Goal: Task Accomplishment & Management: Manage account settings

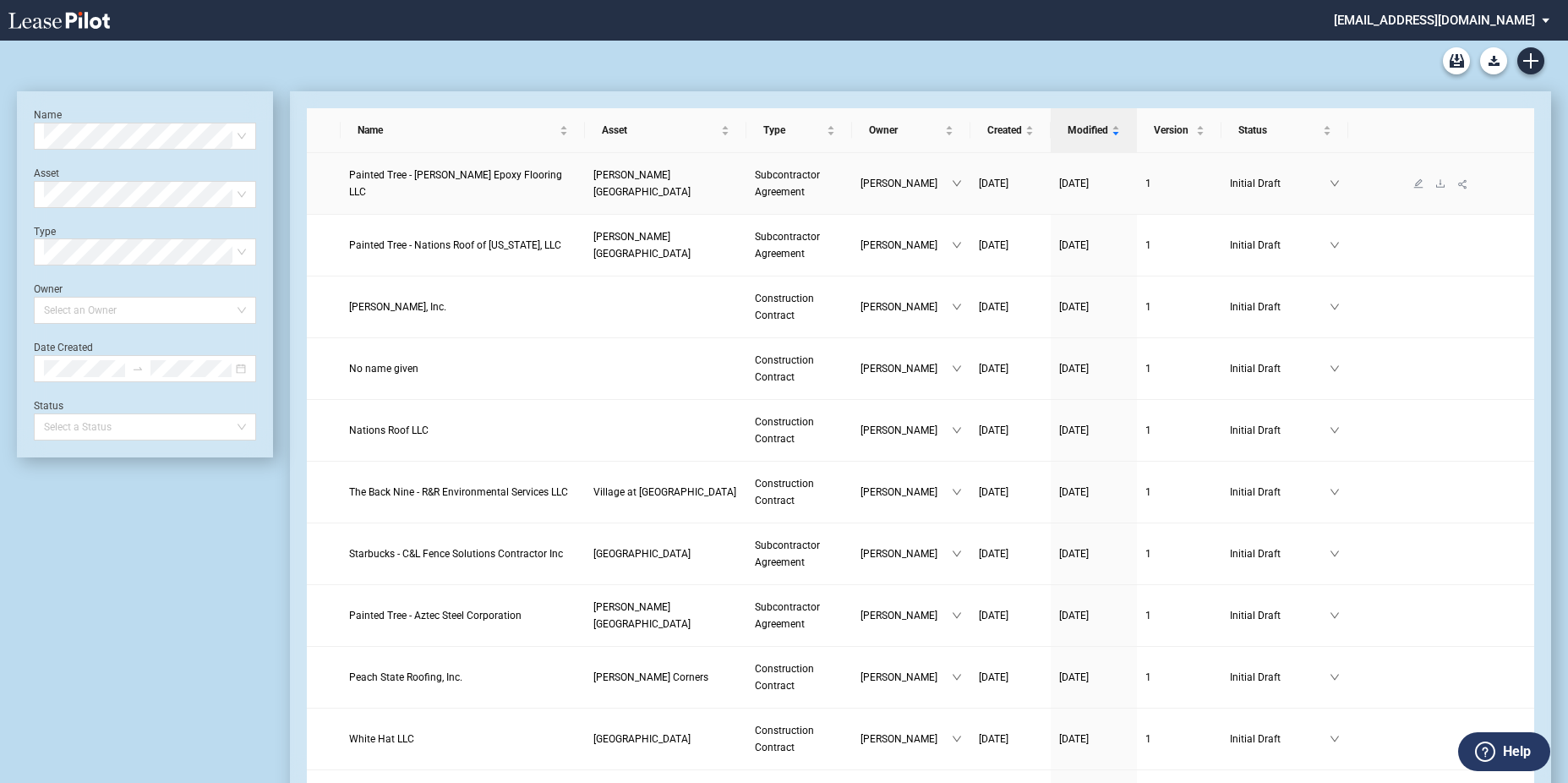
click at [552, 178] on link "Painted Tree - Brady Epoxy Flooring LLC" at bounding box center [462, 183] width 228 height 33
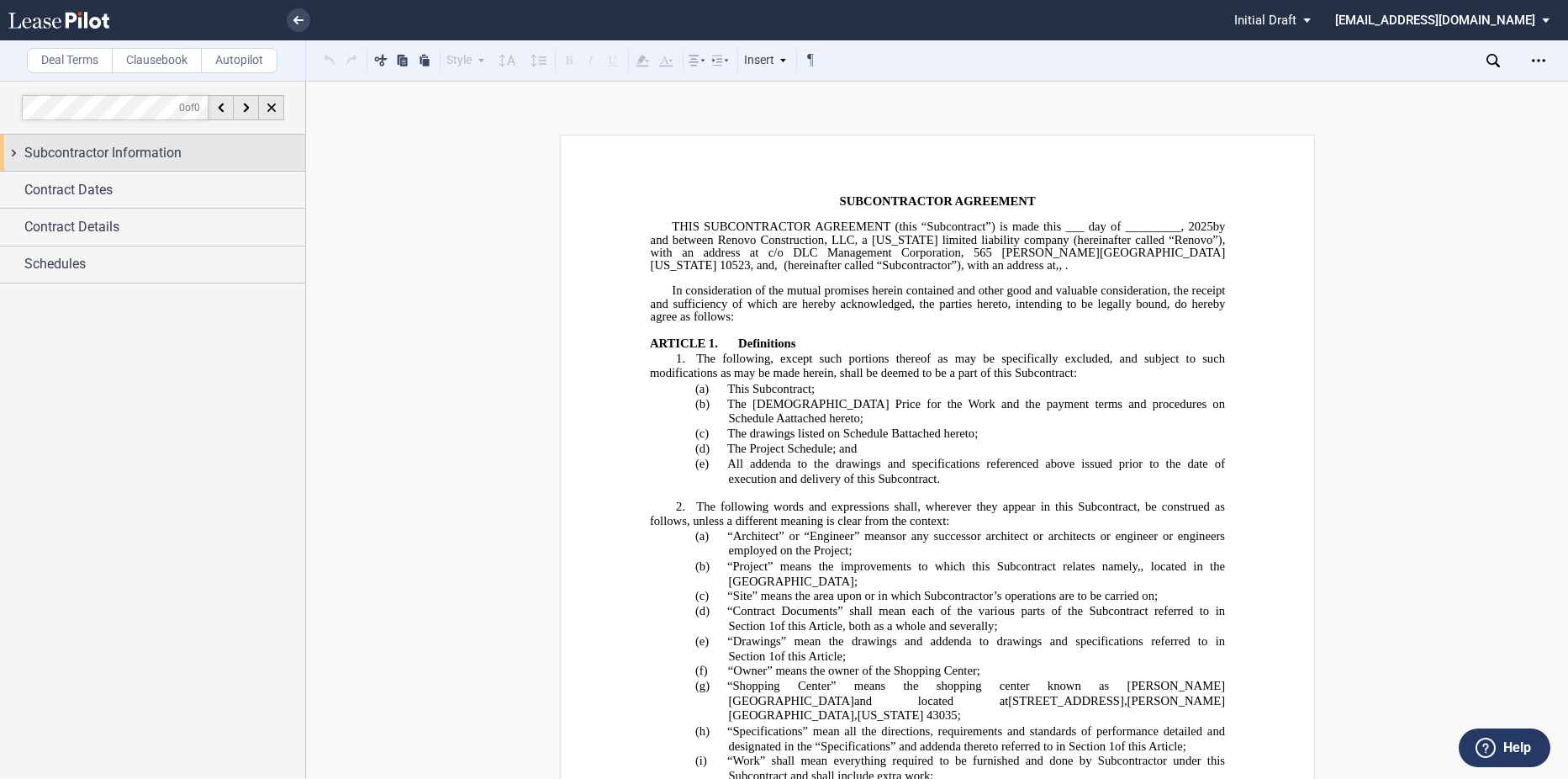
click at [88, 139] on div "Subcontractor Information" at bounding box center [152, 152] width 305 height 36
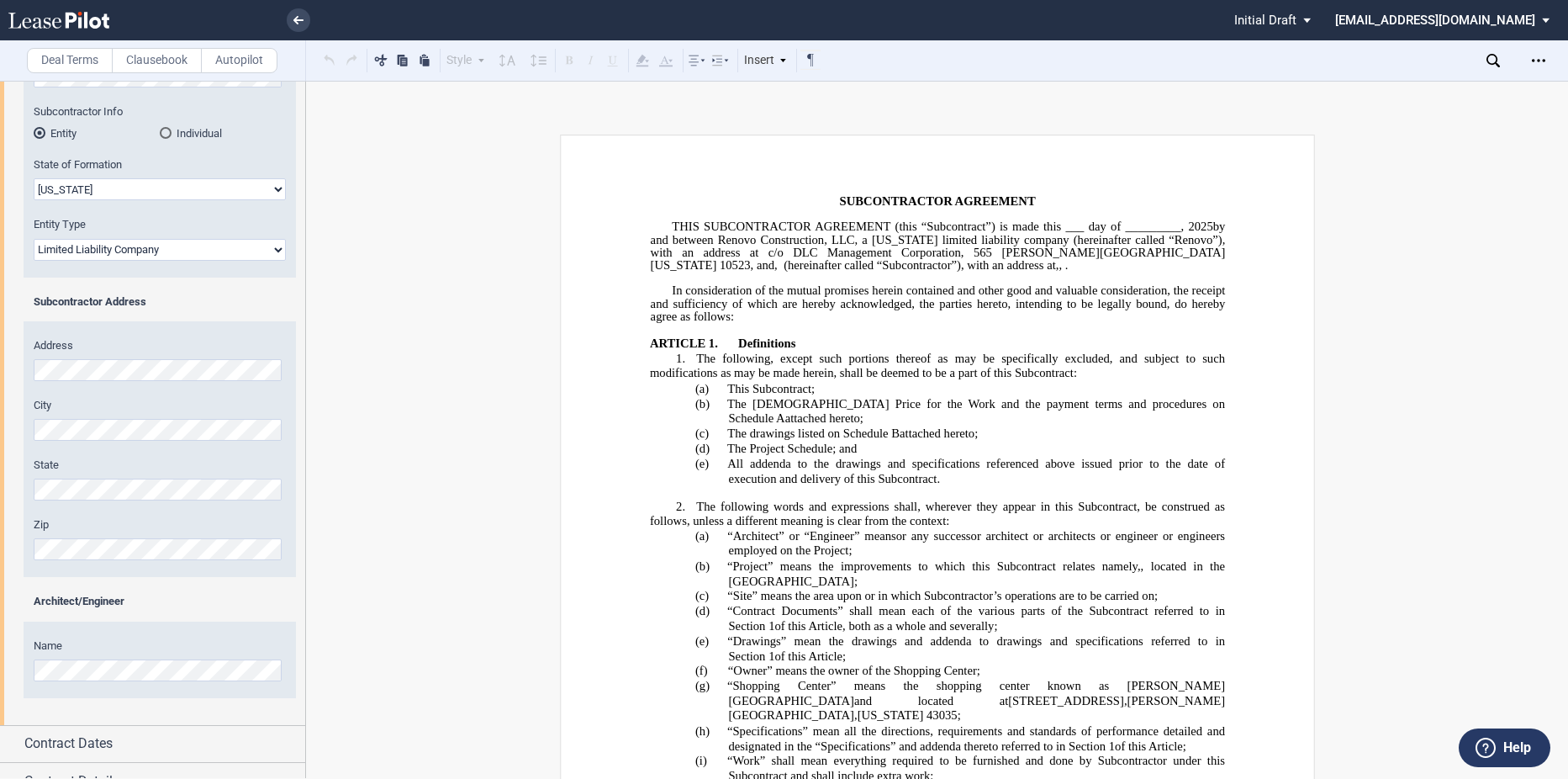
scroll to position [295, 0]
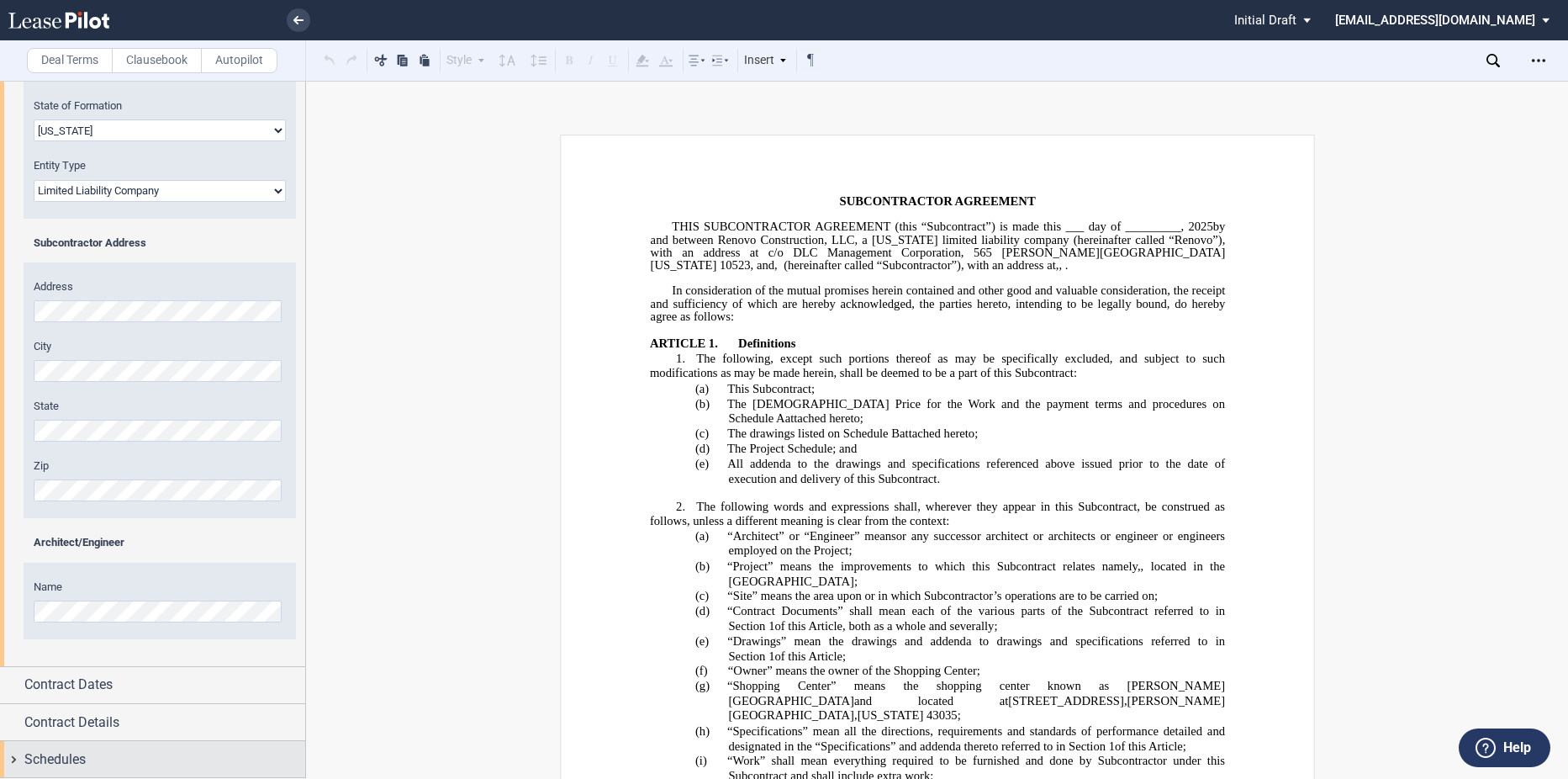
click at [173, 752] on div "Schedules" at bounding box center [165, 759] width 281 height 20
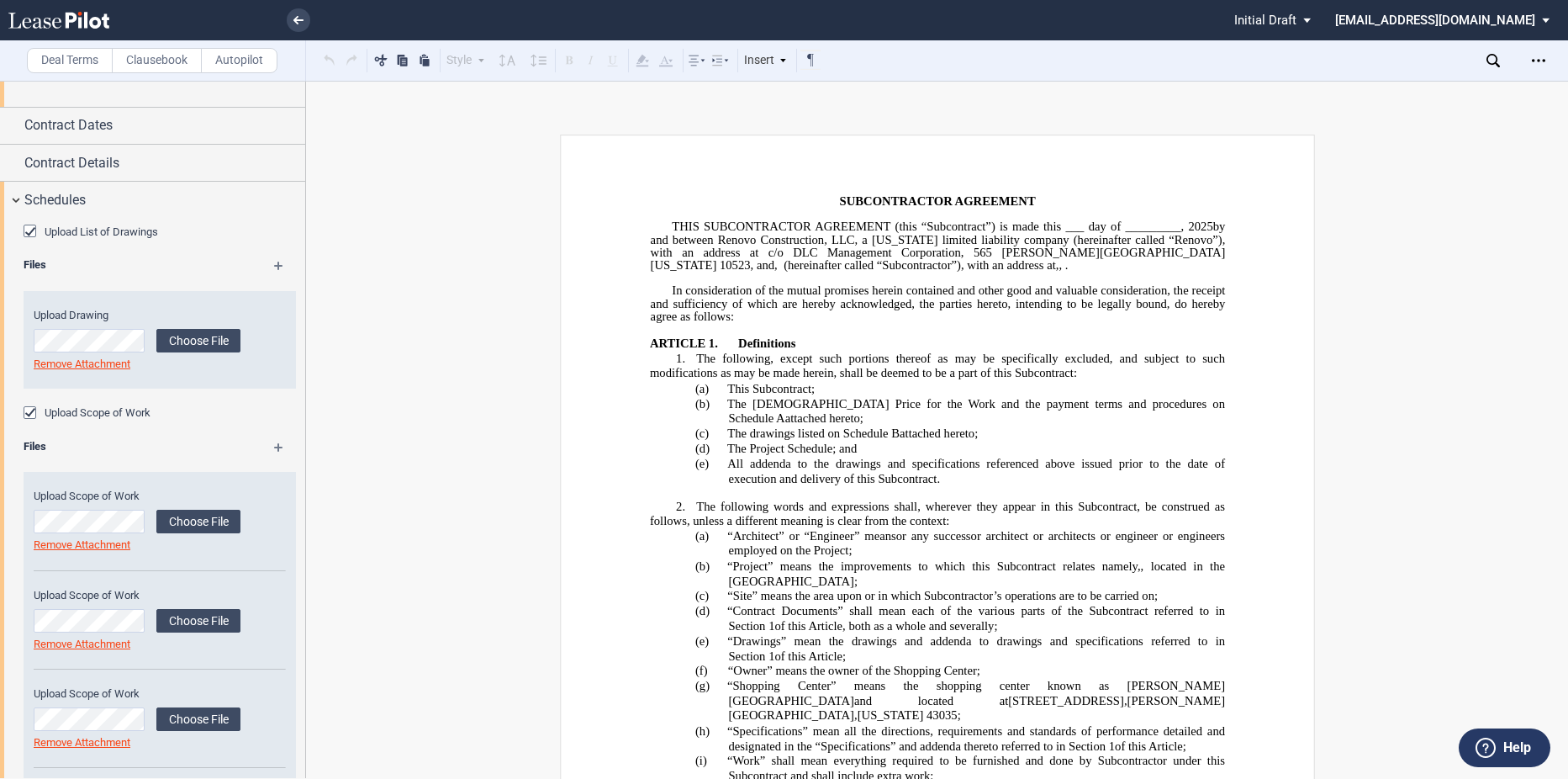
scroll to position [968, 0]
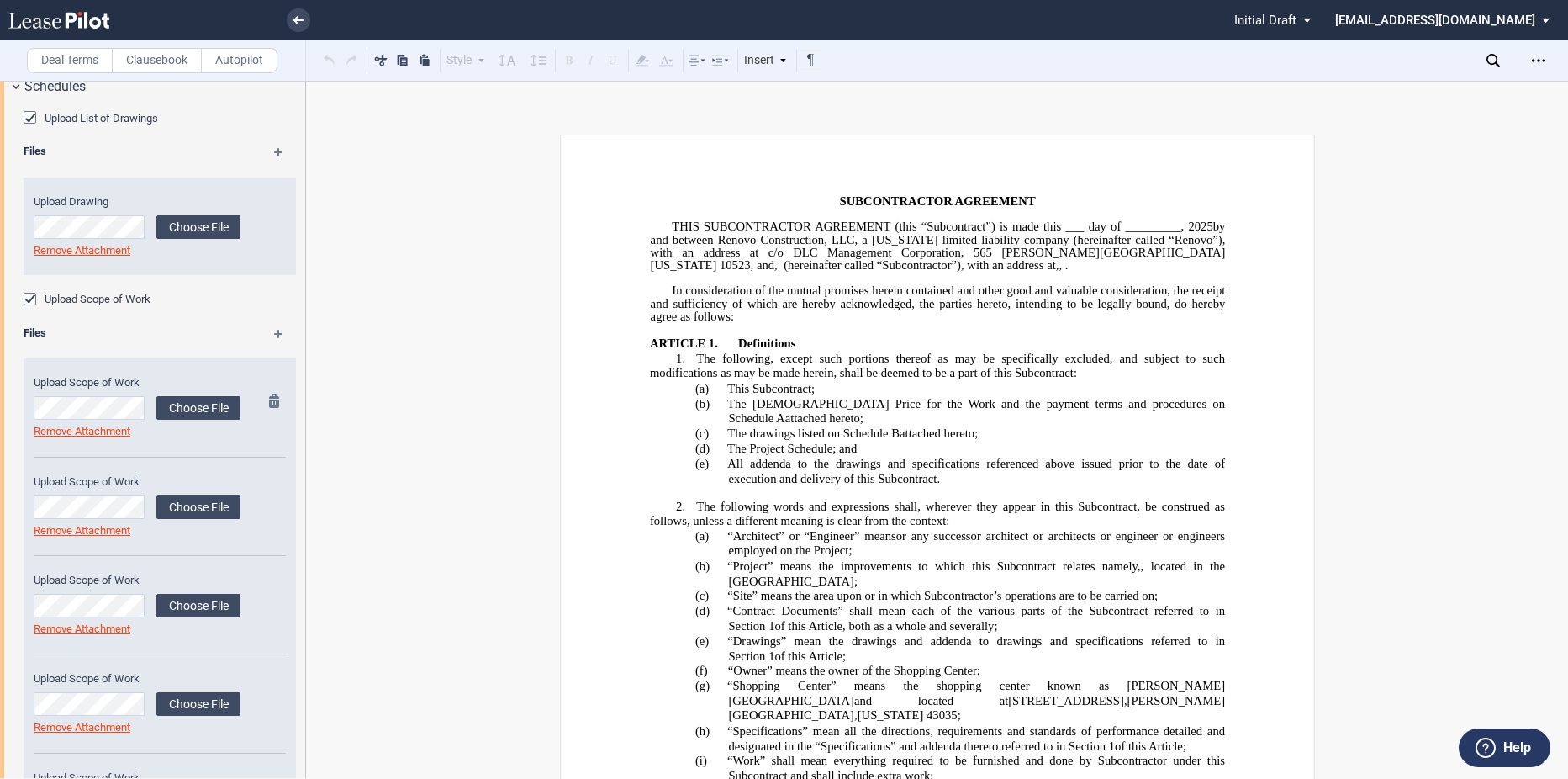
click at [264, 400] on div at bounding box center [270, 425] width 21 height 63
click at [271, 400] on md-icon at bounding box center [279, 403] width 20 height 20
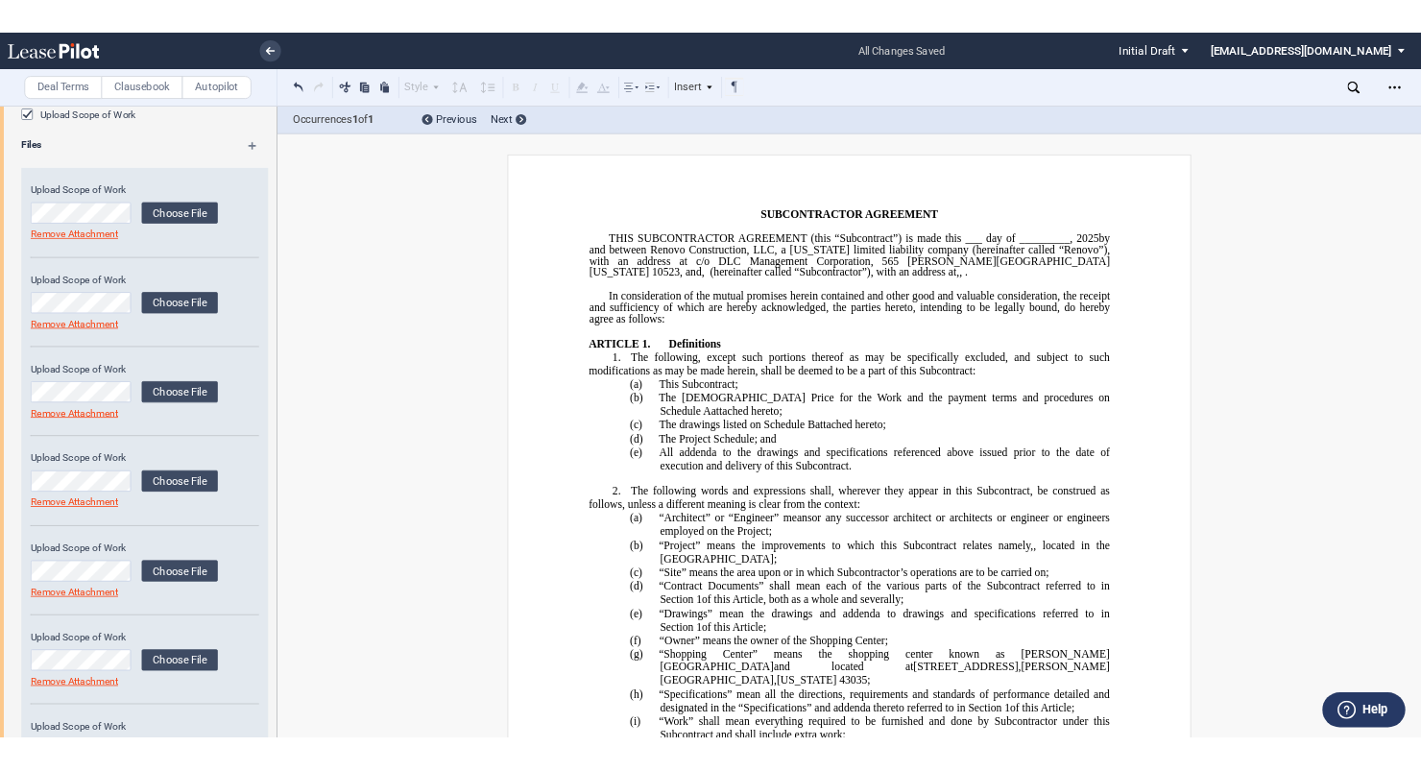
scroll to position [1344, 0]
